Goal: Task Accomplishment & Management: Manage account settings

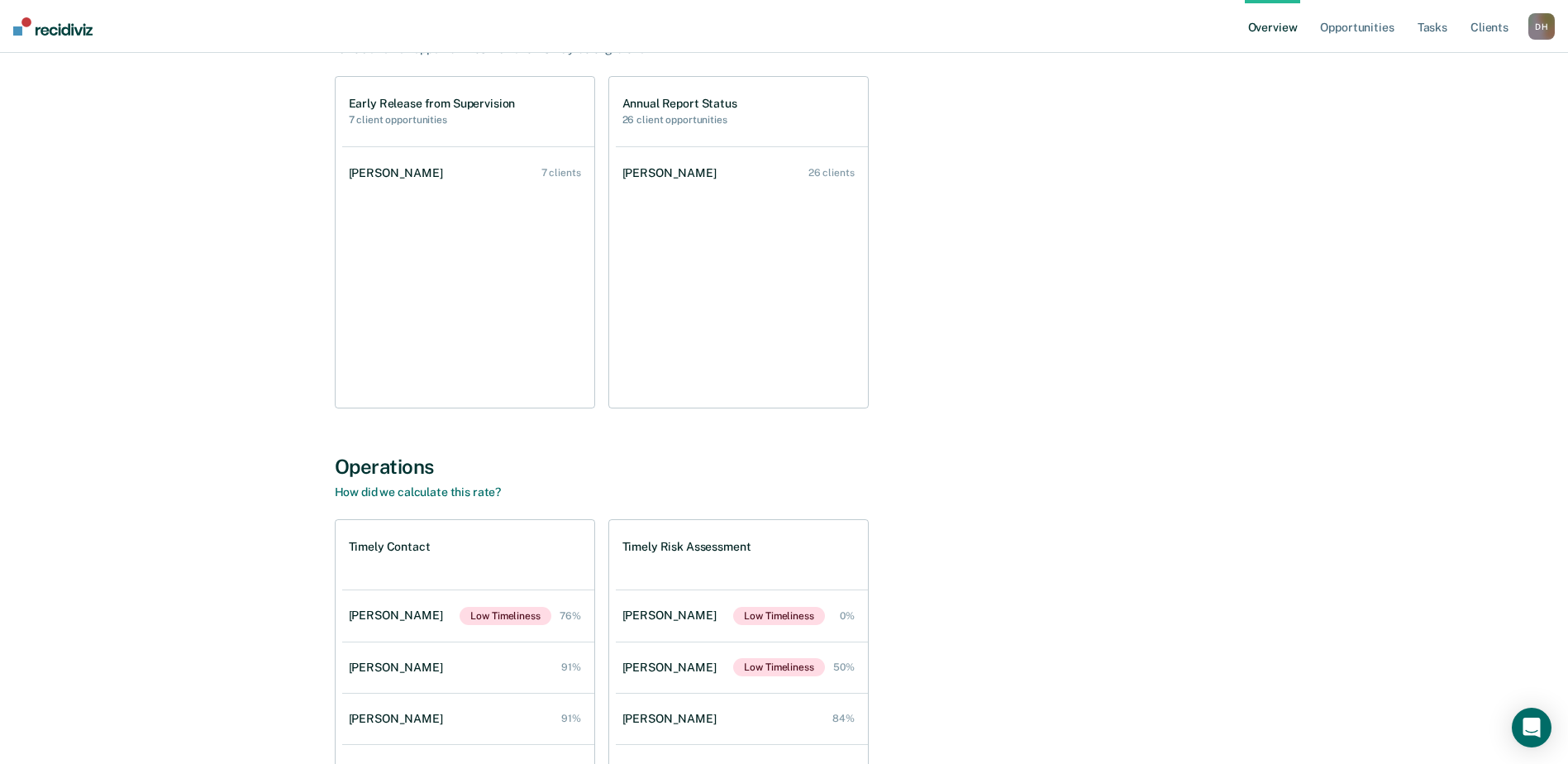
scroll to position [11, 0]
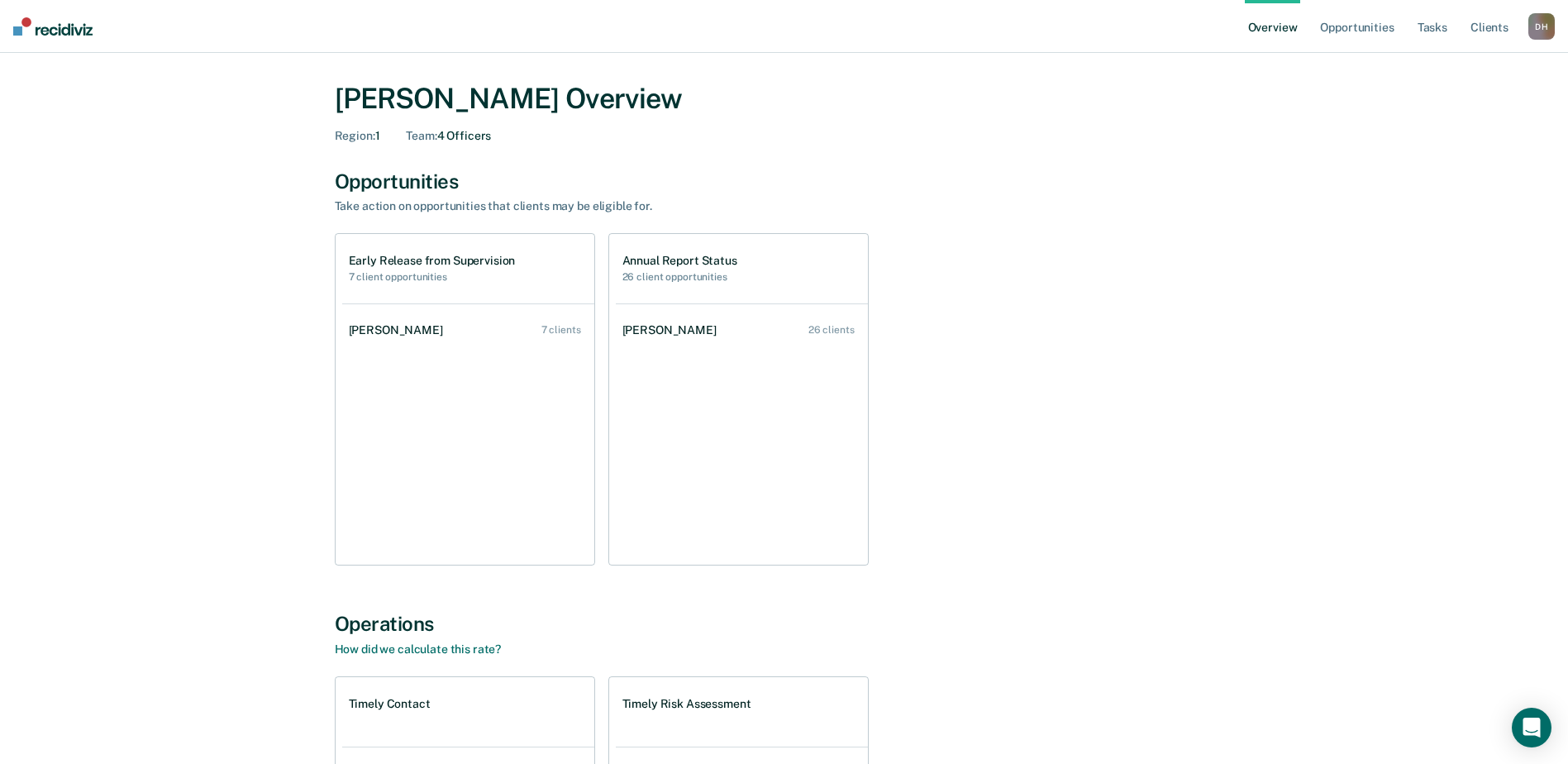
click at [383, 264] on h1 "Early Release from Supervision" at bounding box center [432, 261] width 167 height 14
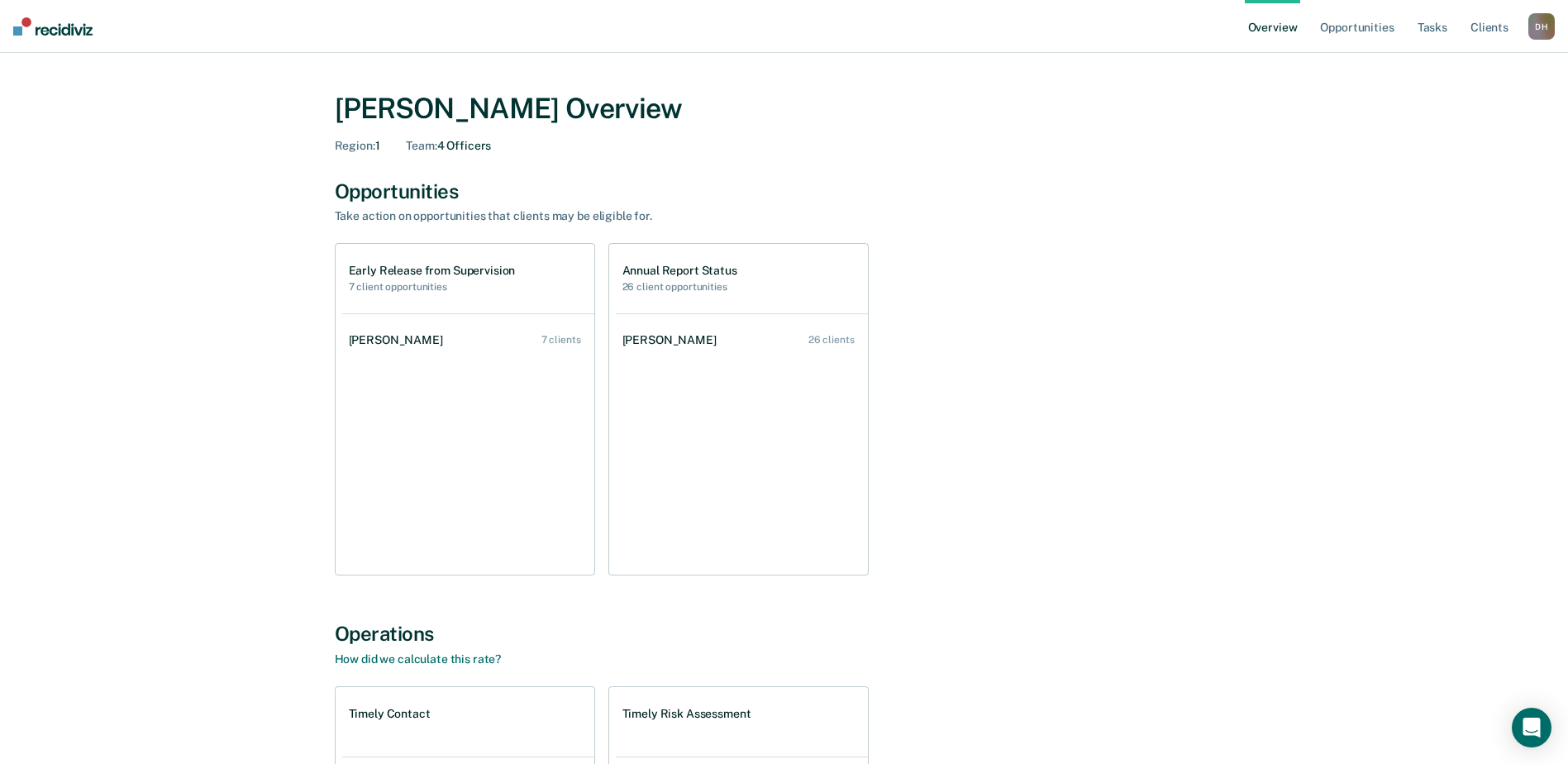
scroll to position [0, 0]
click at [58, 26] on img at bounding box center [53, 26] width 79 height 19
click at [1535, 20] on div "D H" at bounding box center [1542, 26] width 26 height 26
click at [1453, 109] on link "Log Out" at bounding box center [1475, 107] width 133 height 14
